Goal: Task Accomplishment & Management: Manage account settings

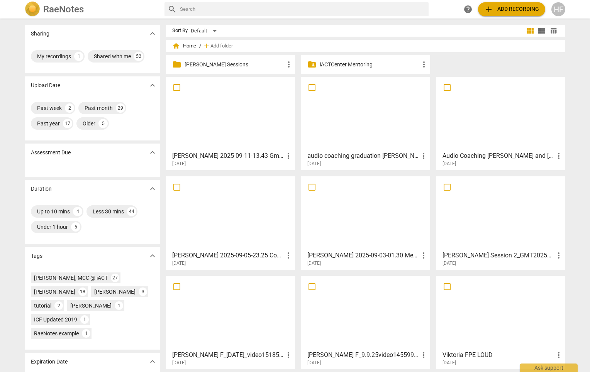
click at [562, 9] on div "HF" at bounding box center [559, 9] width 14 height 14
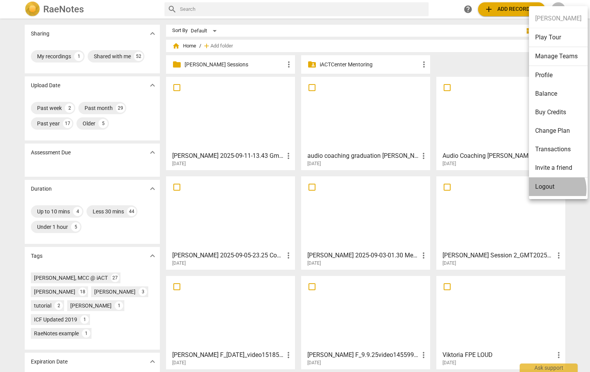
click at [550, 190] on li "Logout" at bounding box center [558, 187] width 59 height 19
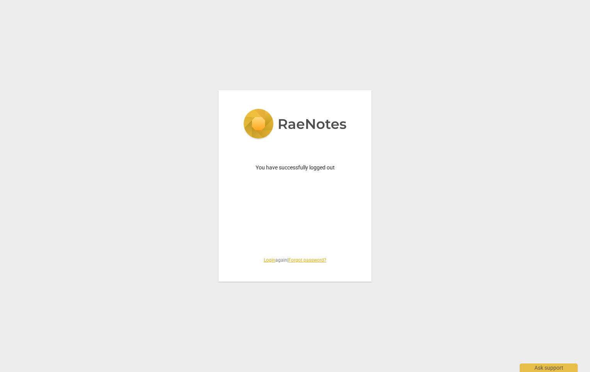
click at [268, 261] on link "Login" at bounding box center [270, 260] width 12 height 5
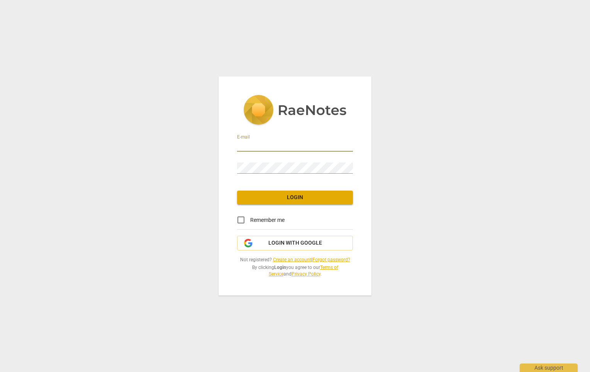
type input "[EMAIL_ADDRESS][DOMAIN_NAME]"
click at [286, 198] on span "Login" at bounding box center [295, 198] width 104 height 8
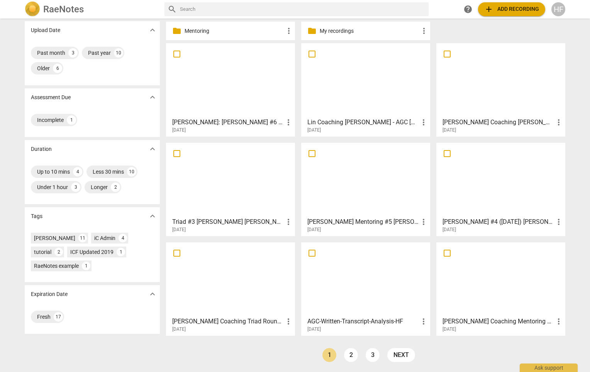
scroll to position [55, 0]
click at [350, 355] on link "2" at bounding box center [351, 356] width 14 height 14
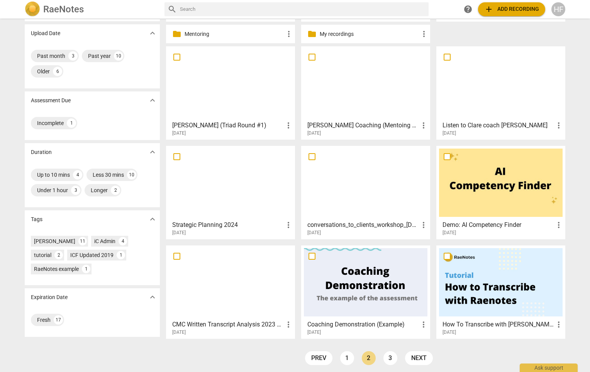
scroll to position [46, 0]
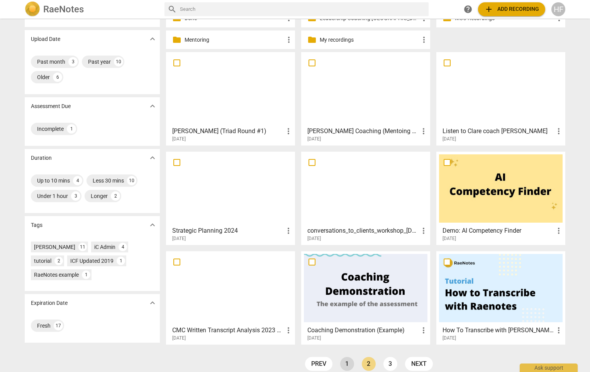
click at [350, 363] on link "1" at bounding box center [347, 364] width 14 height 14
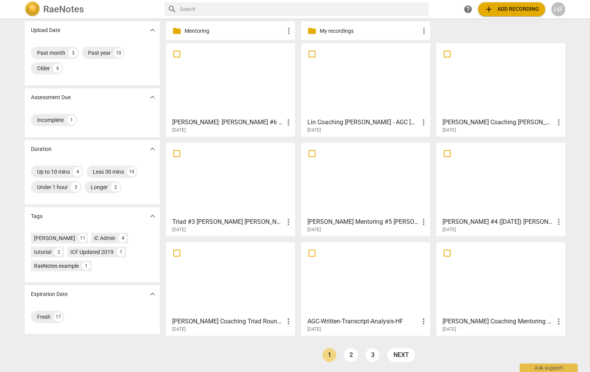
scroll to position [55, 0]
